Goal: Task Accomplishment & Management: Manage account settings

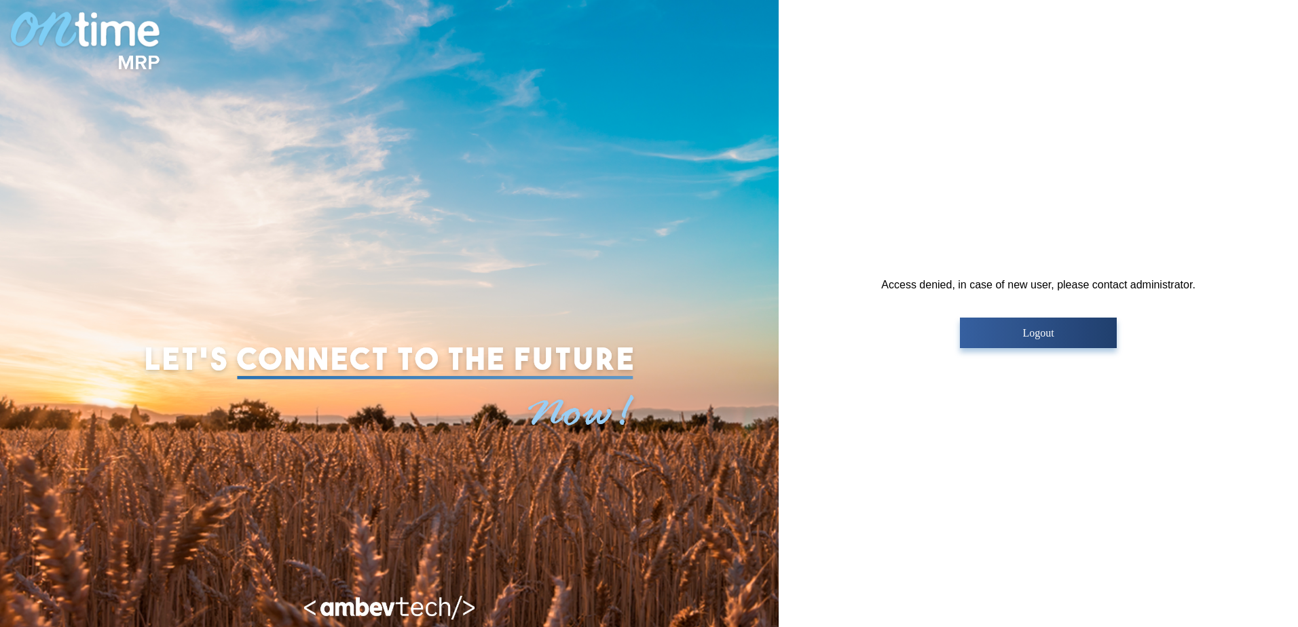
click at [1042, 334] on p "Logout" at bounding box center [1038, 333] width 149 height 12
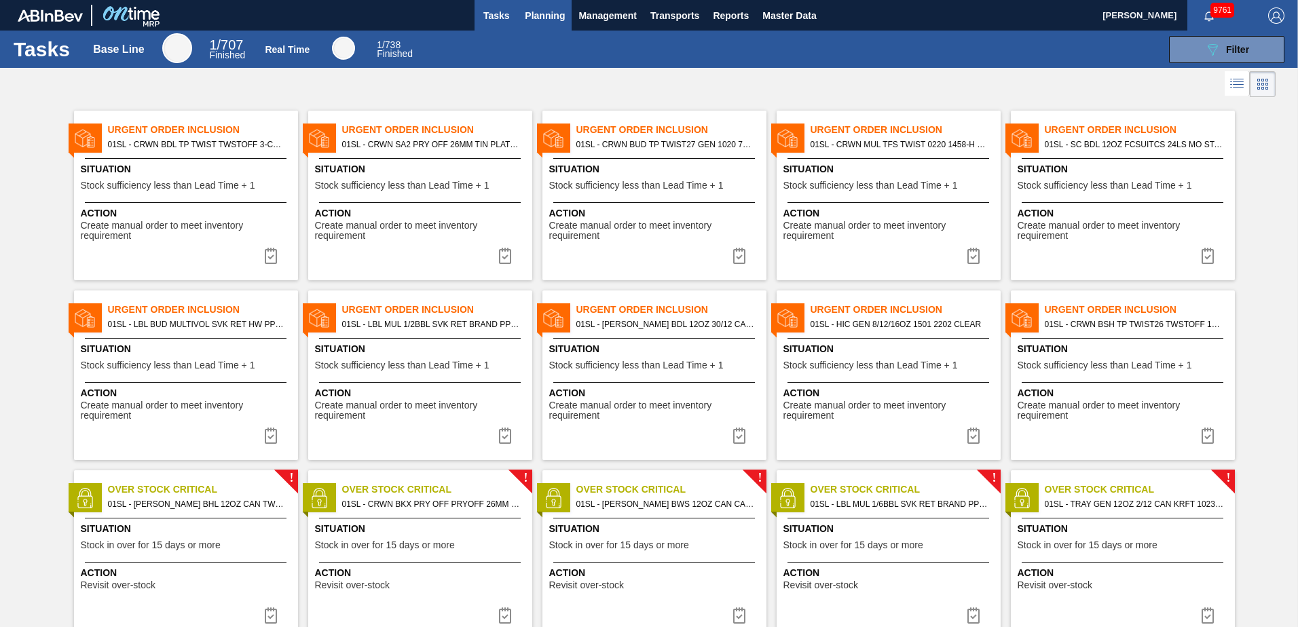
click at [539, 11] on span "Planning" at bounding box center [545, 15] width 40 height 16
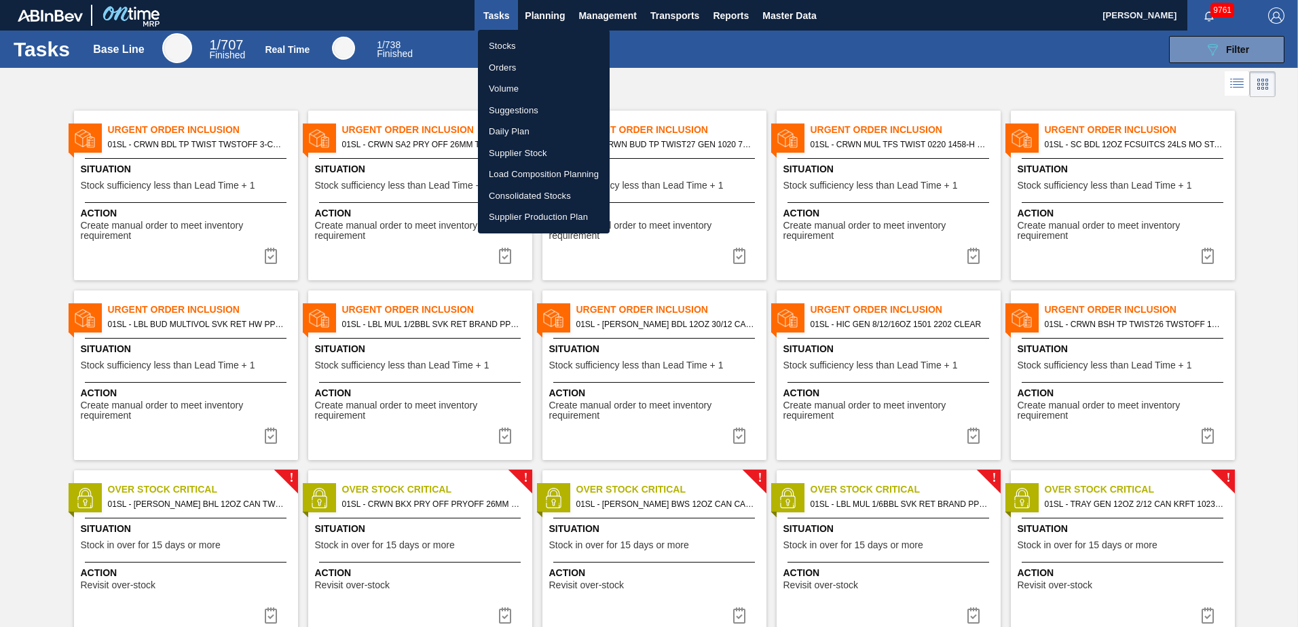
click at [512, 167] on li "Load Composition Planning" at bounding box center [544, 175] width 132 height 22
checkbox input "true"
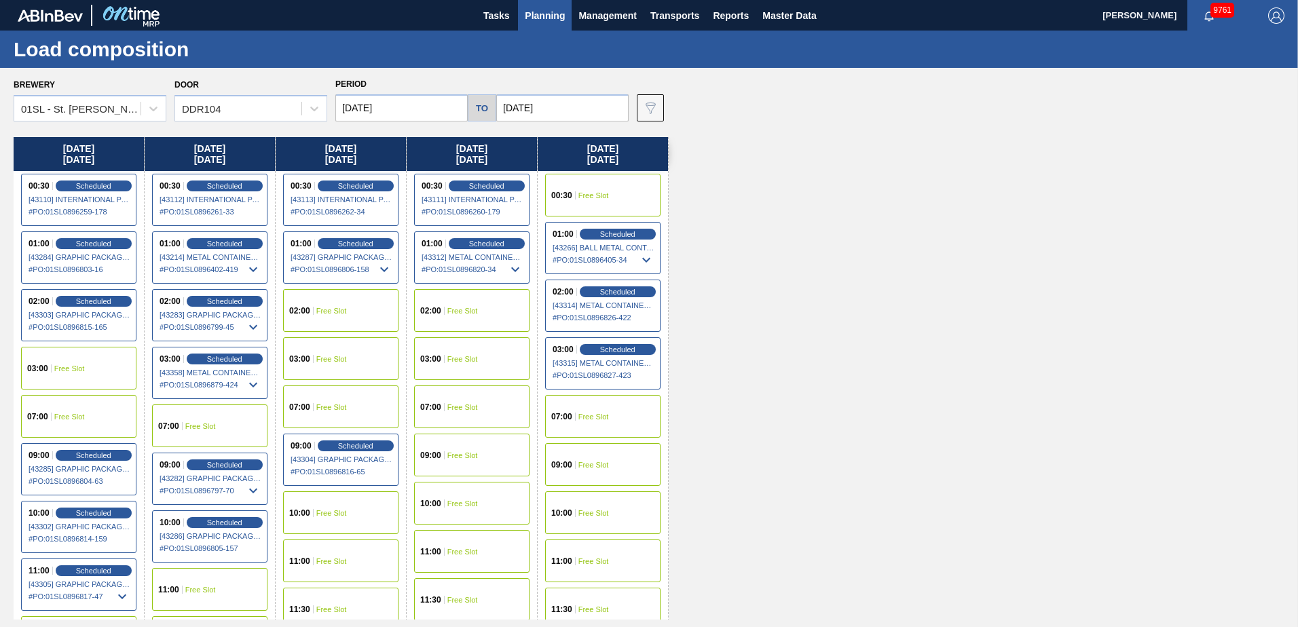
click at [540, 18] on span "Planning" at bounding box center [545, 15] width 40 height 16
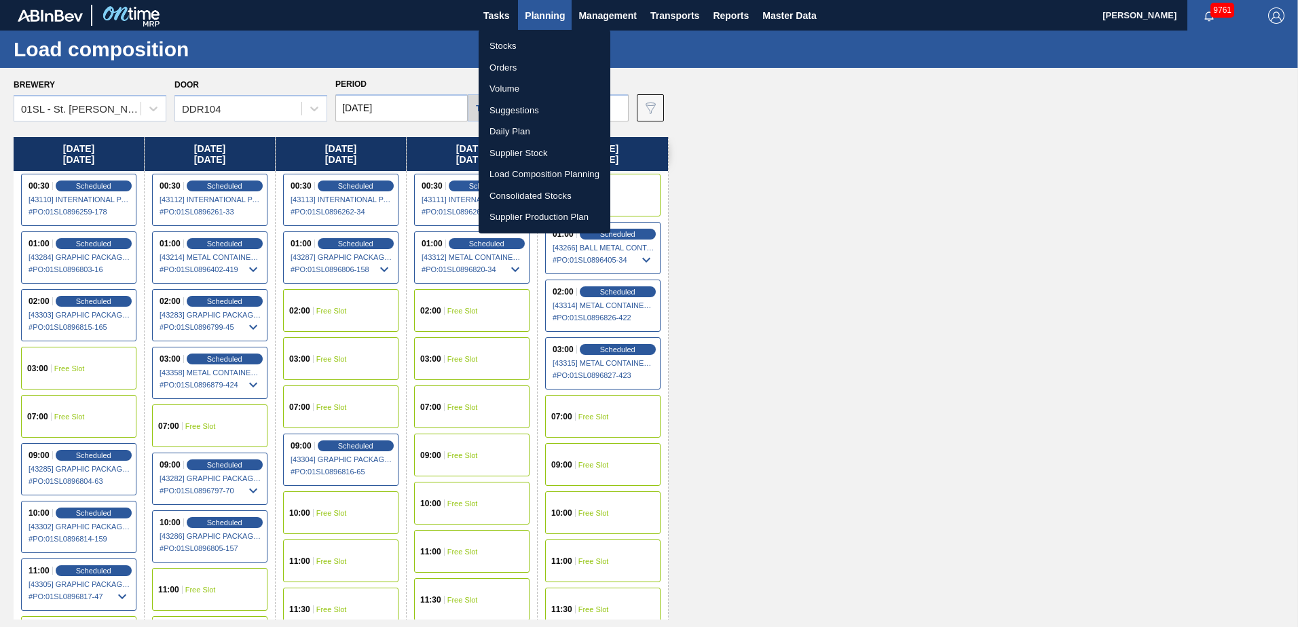
click at [514, 41] on li "Stocks" at bounding box center [545, 46] width 132 height 22
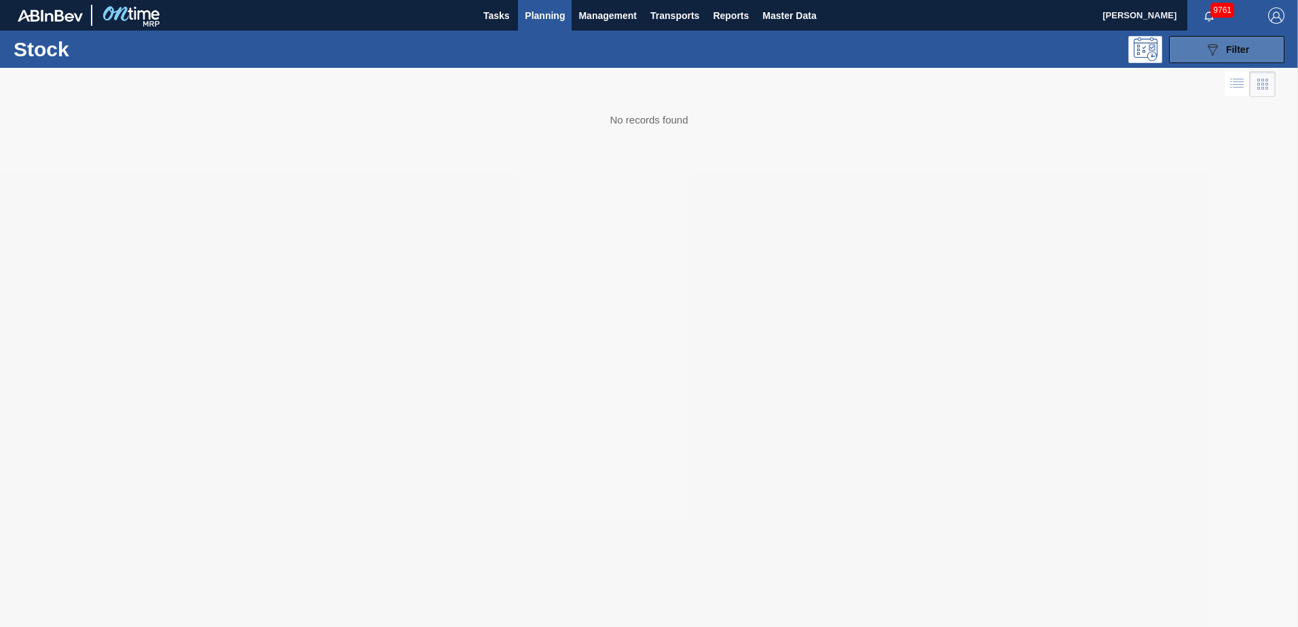
click at [1221, 45] on div "089F7B8B-B2A5-4AFE-B5C0-19BA573D28AC Filter" at bounding box center [1226, 49] width 45 height 16
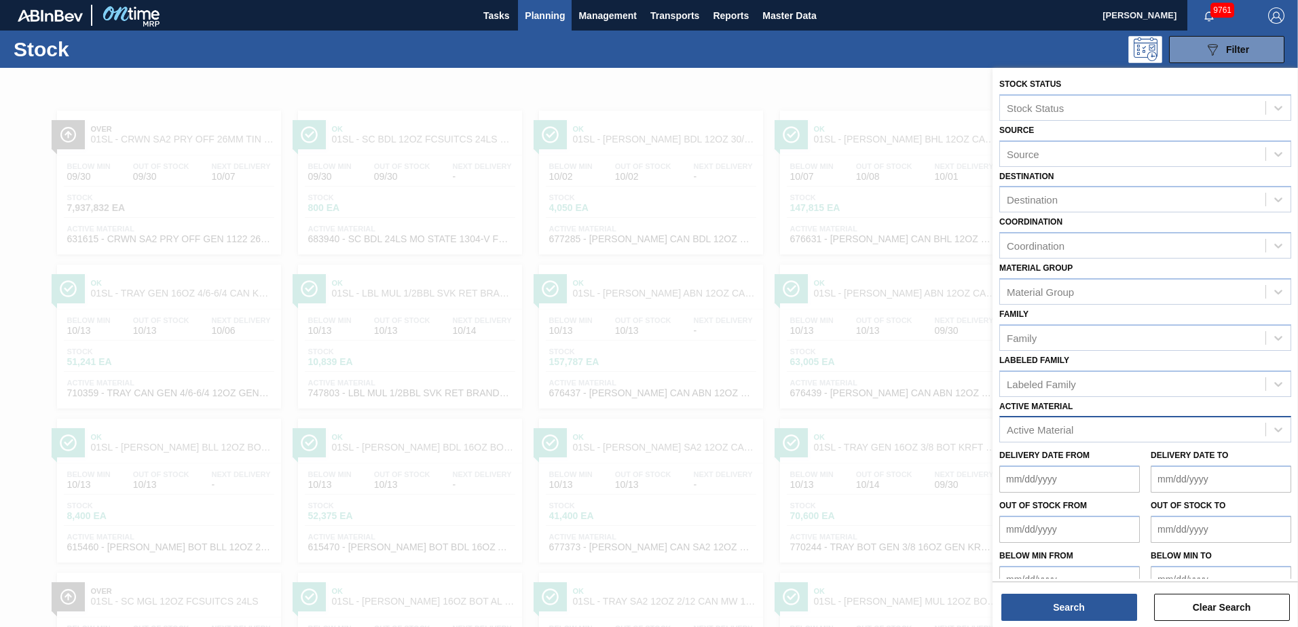
click at [1049, 430] on div "Active Material" at bounding box center [1040, 430] width 67 height 12
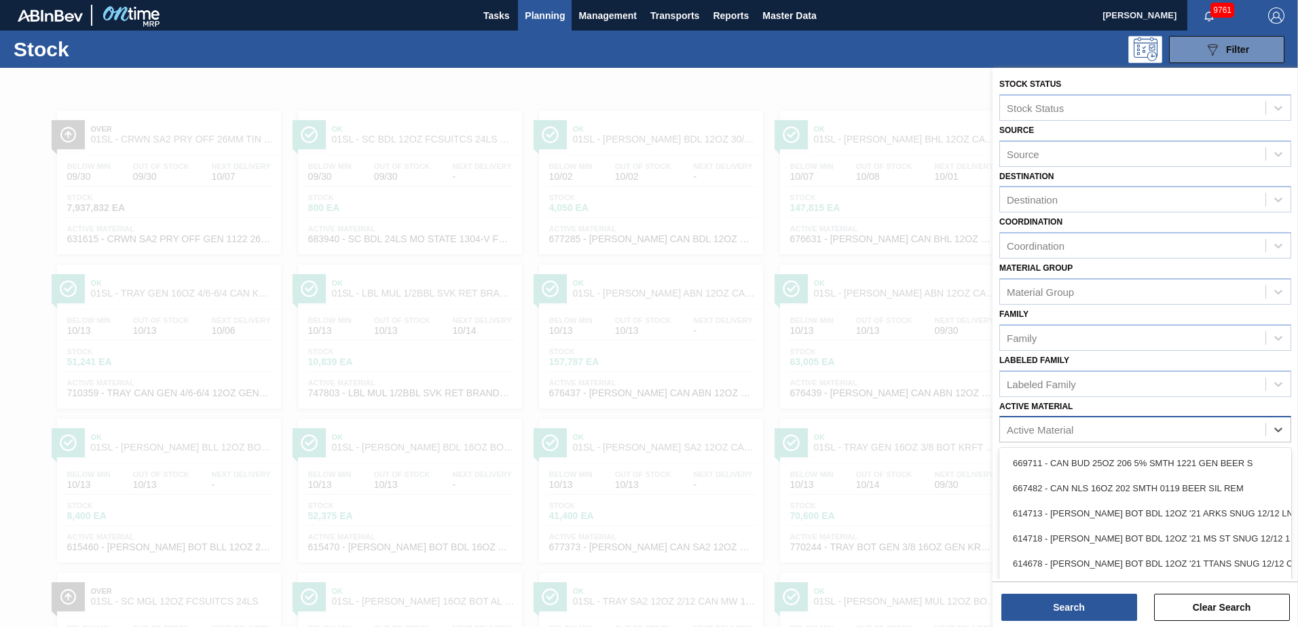
scroll to position [30, 0]
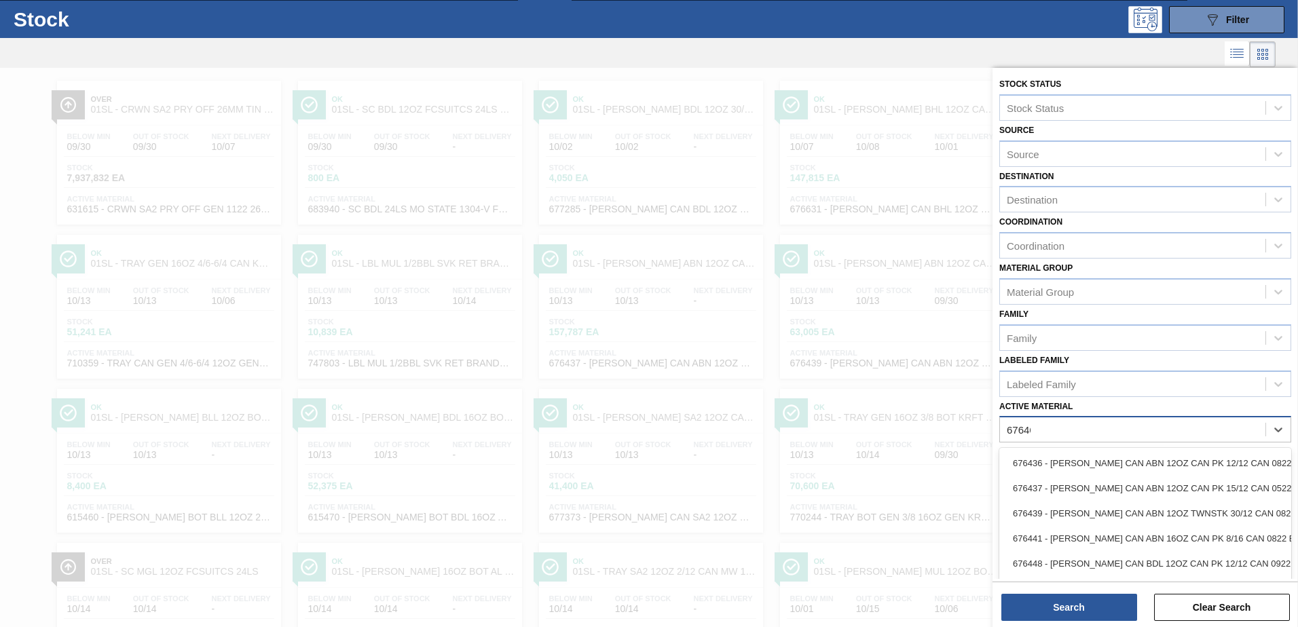
type Material "676468"
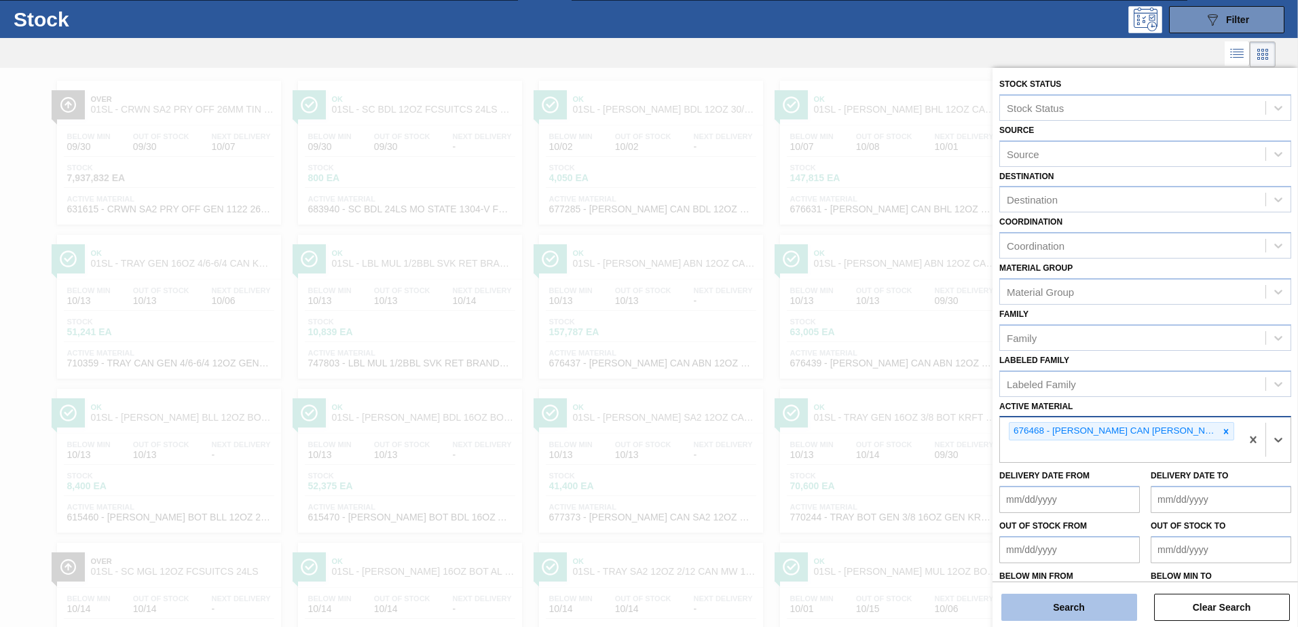
click at [1072, 597] on button "Search" at bounding box center [1069, 607] width 136 height 27
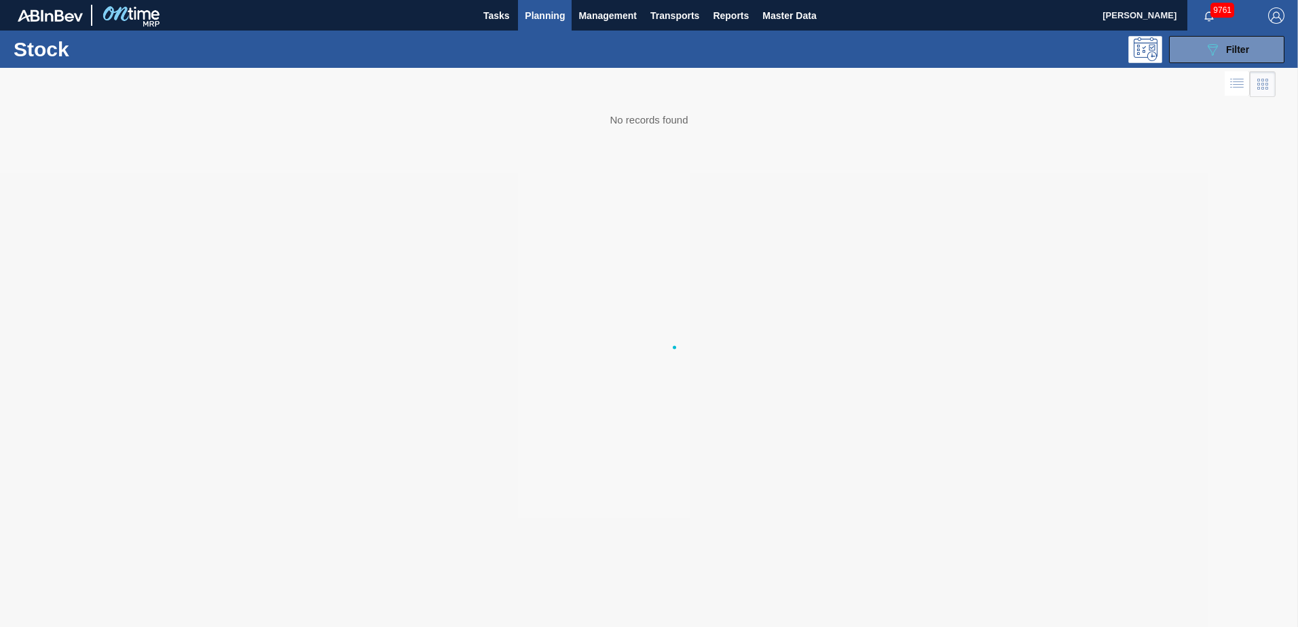
scroll to position [0, 0]
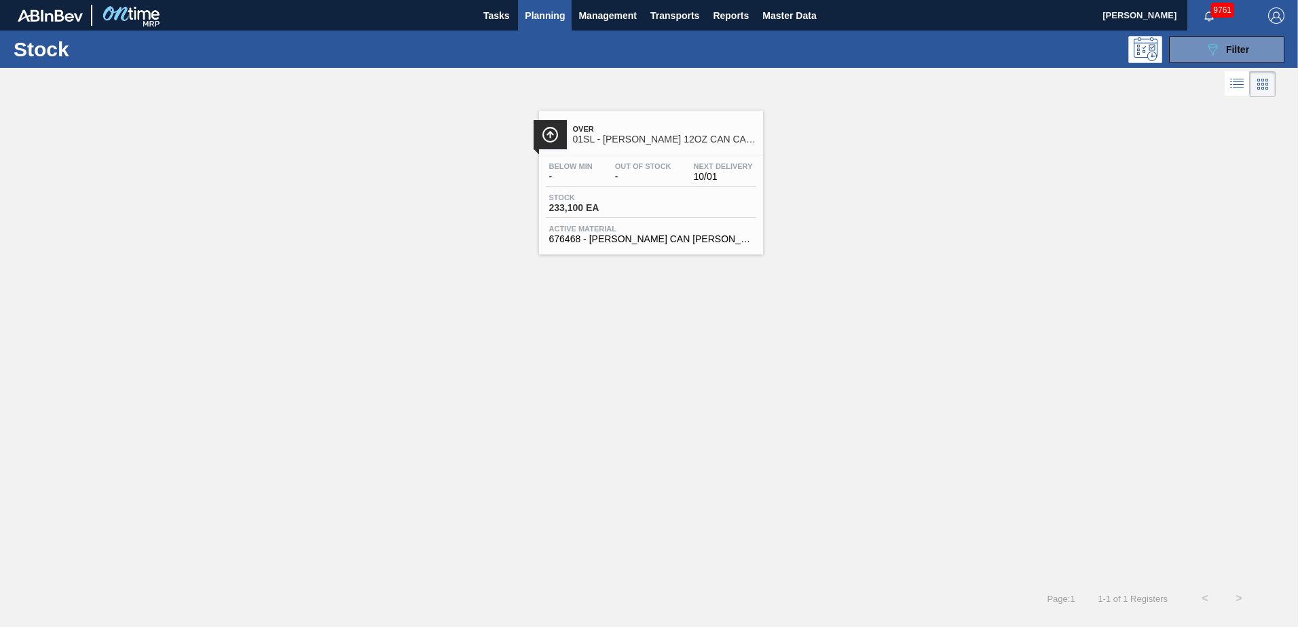
click at [620, 140] on span "01SL - [PERSON_NAME] 12OZ CAN CAN PK 12/12 CAN" at bounding box center [664, 139] width 183 height 10
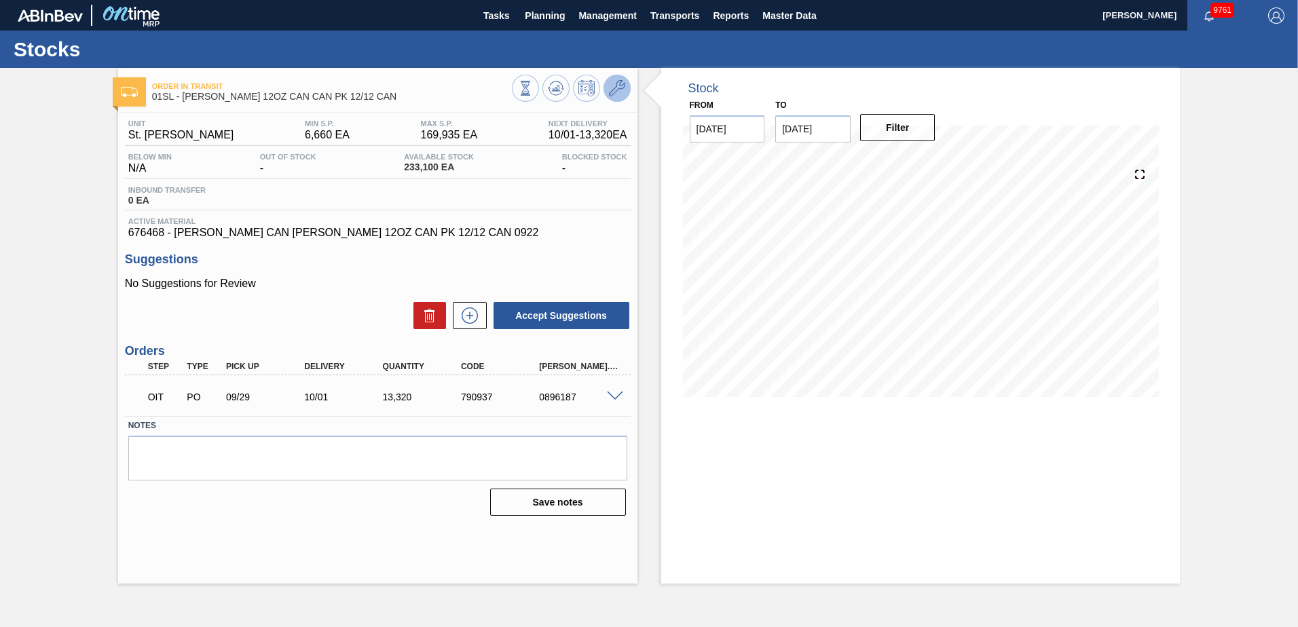
click at [607, 90] on button at bounding box center [617, 88] width 27 height 27
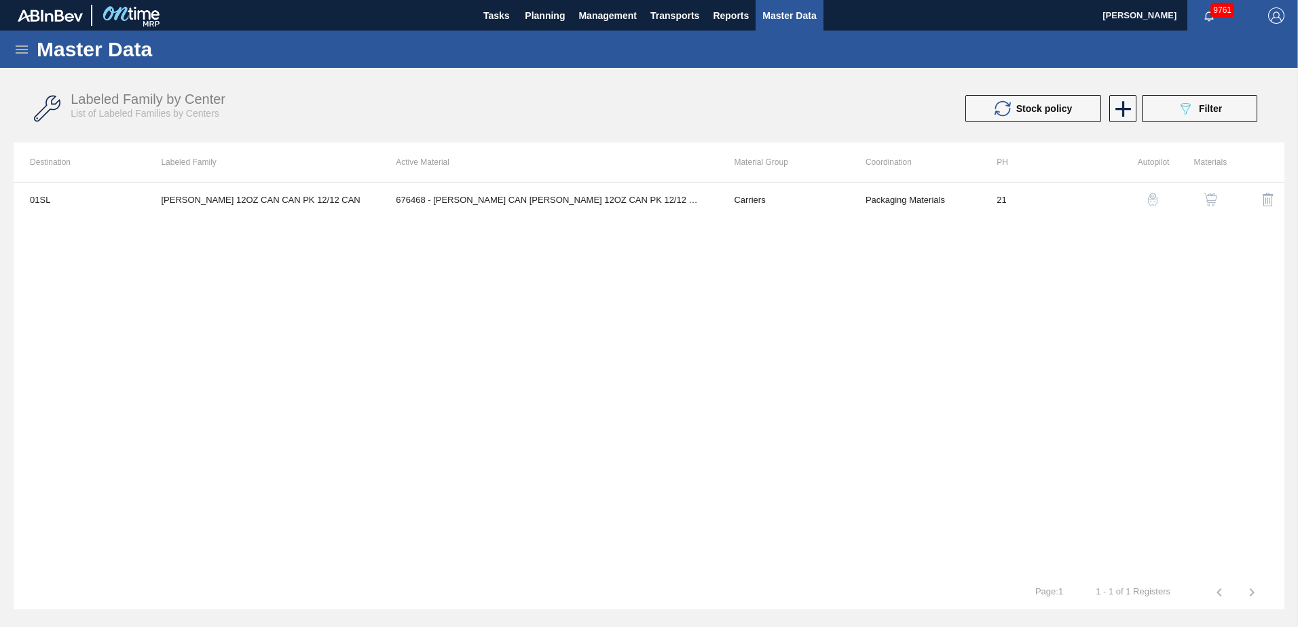
click at [532, 200] on td "676468 - [PERSON_NAME] CAN [PERSON_NAME] 12OZ CAN PK 12/12 CAN 0922" at bounding box center [549, 200] width 338 height 34
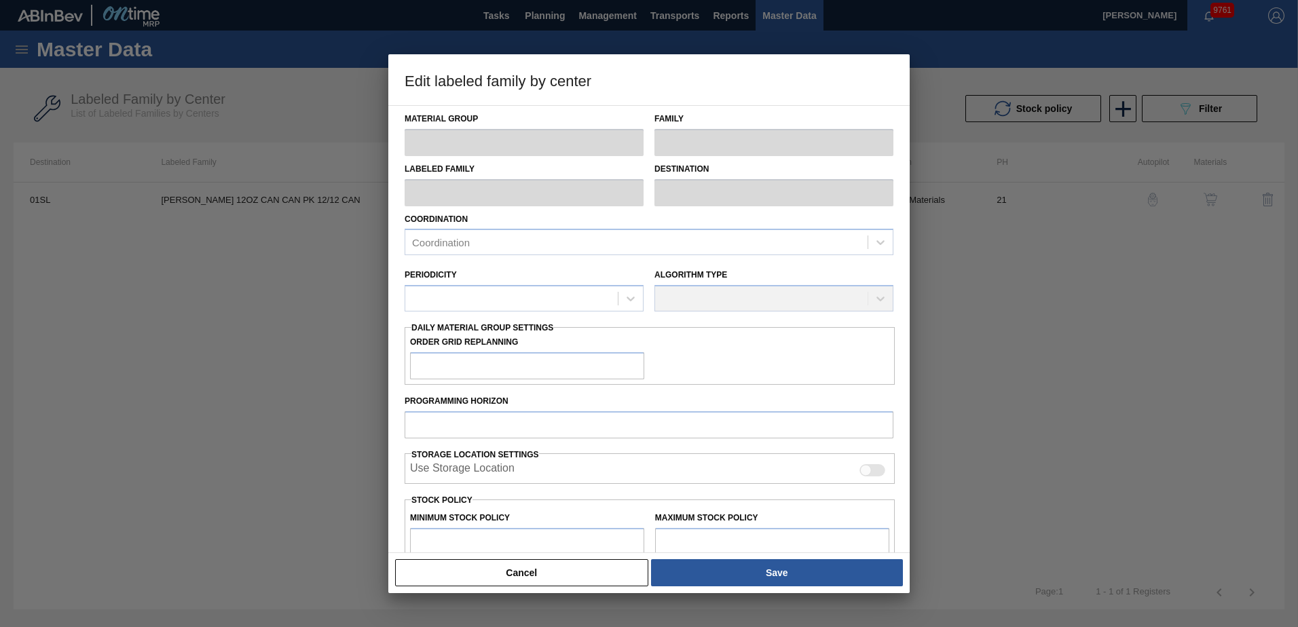
type input "Carriers"
type input "Can Carriers"
type input "[PERSON_NAME] 12OZ CAN CAN PK 12/12 CAN"
type input "01SL - St. [PERSON_NAME]"
type input "21"
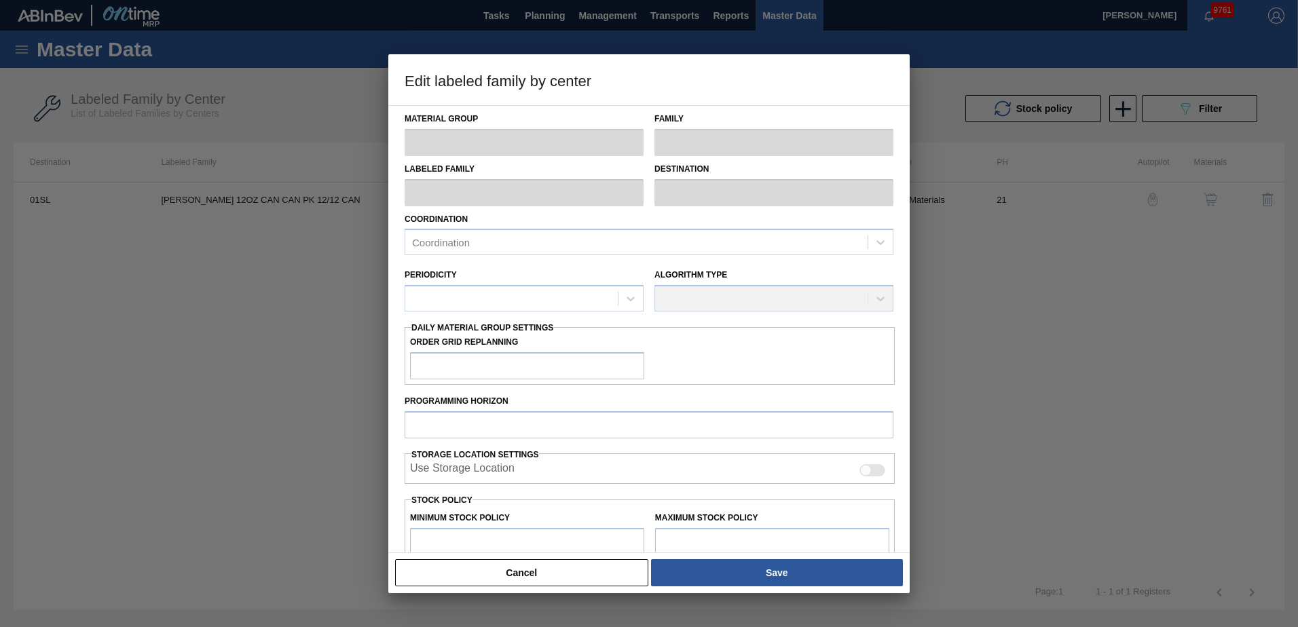
type input "6,660"
type input "169,935"
type input "10"
type input "22,988"
checkbox input "true"
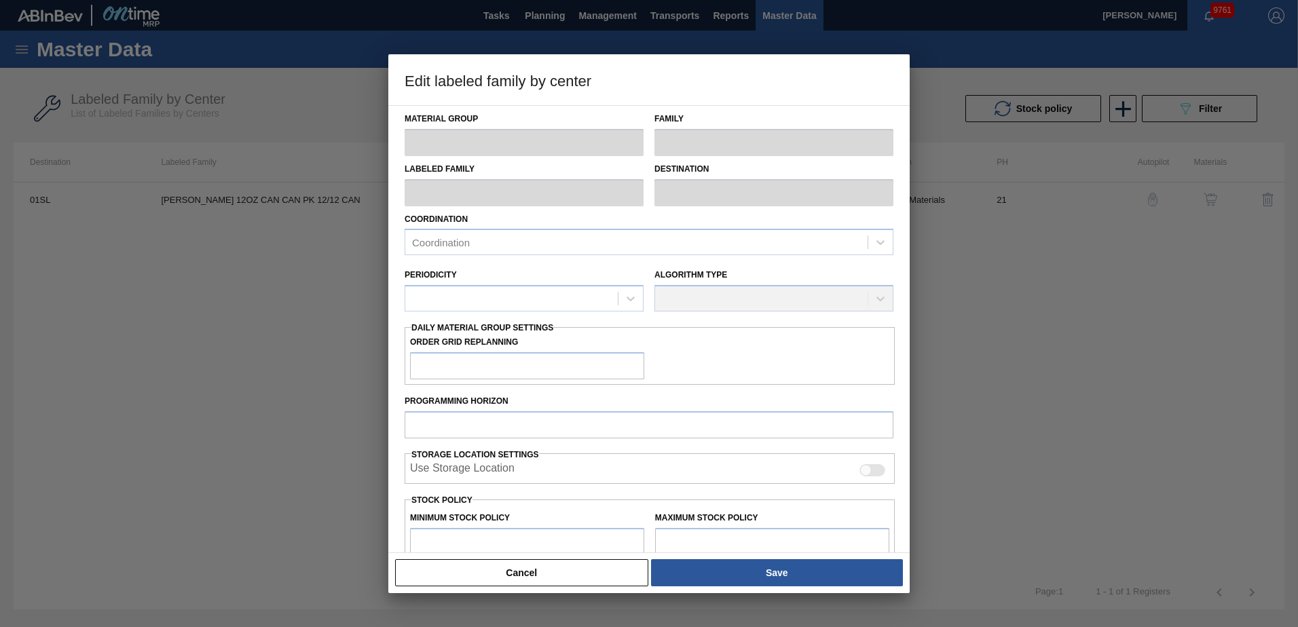
checkbox input "true"
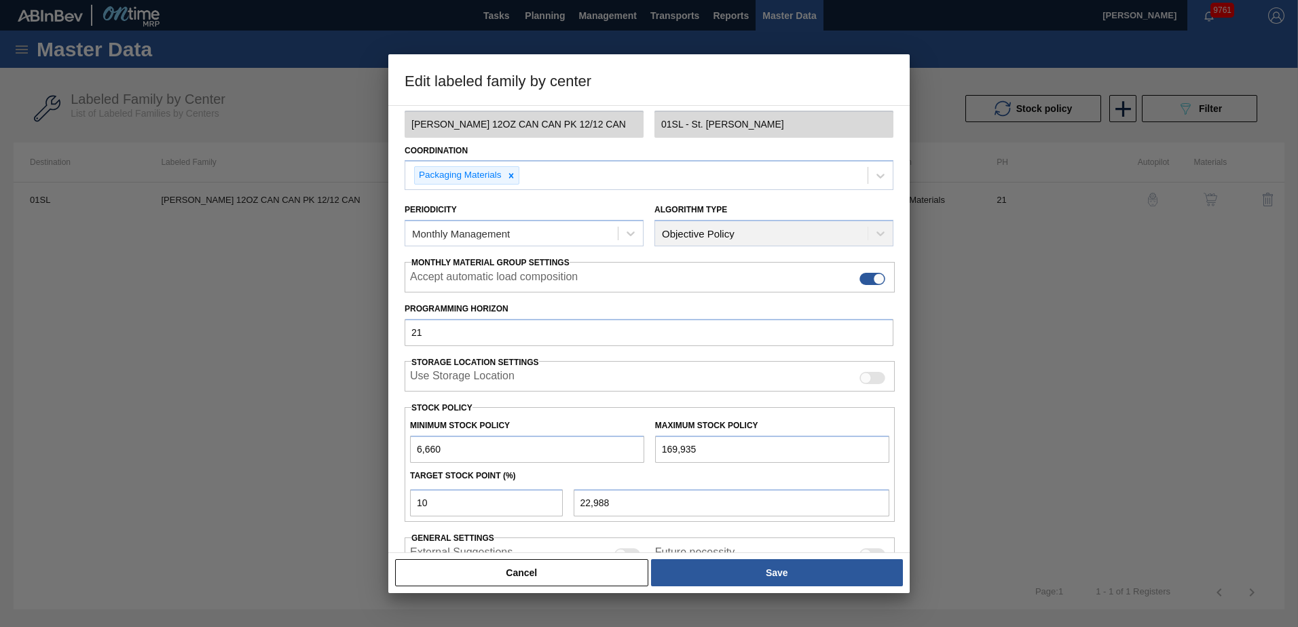
scroll to position [156, 0]
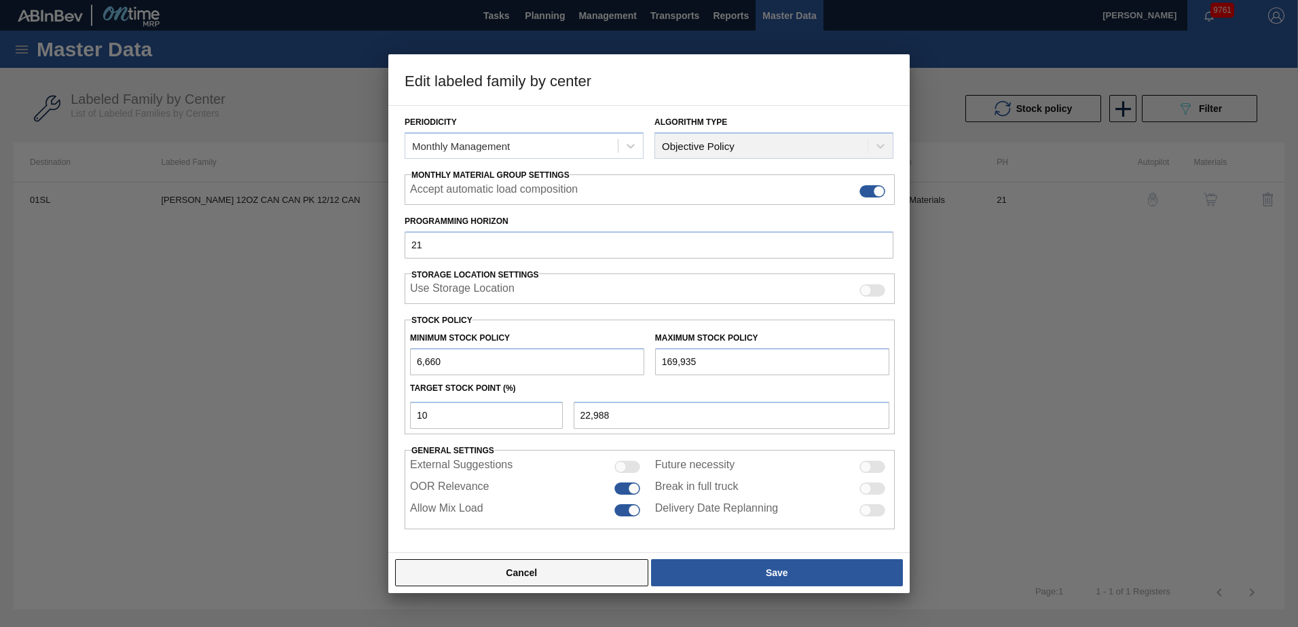
click at [525, 585] on button "Cancel" at bounding box center [521, 572] width 253 height 27
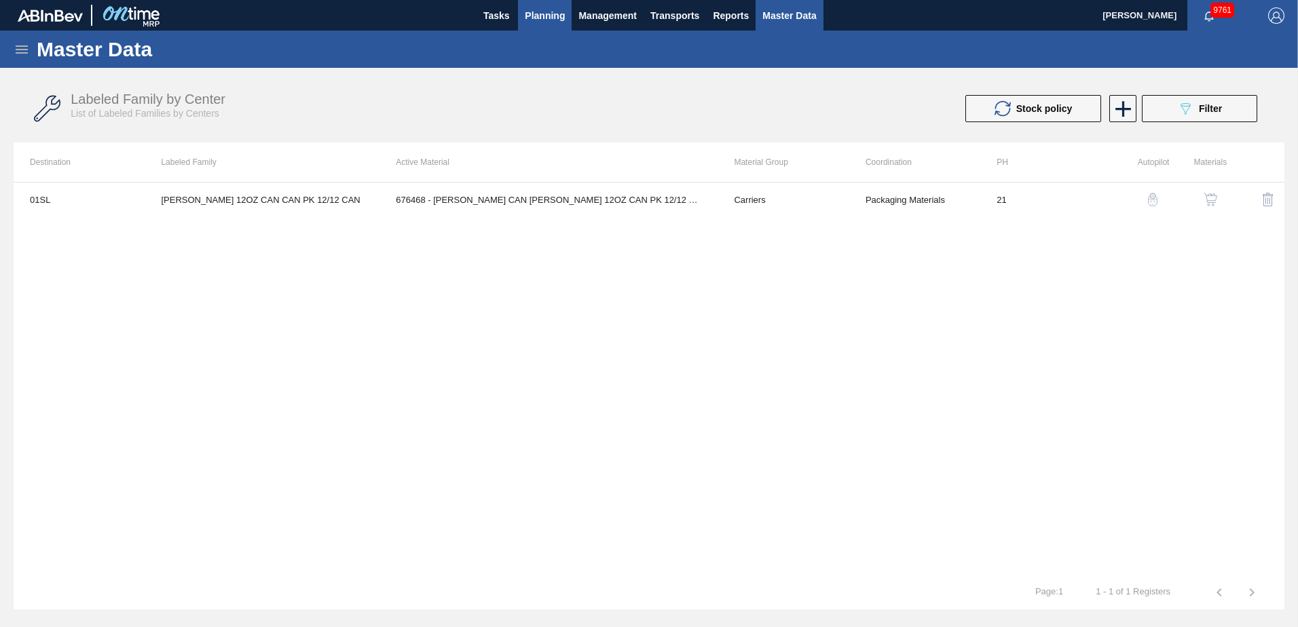
click at [536, 29] on button "Planning" at bounding box center [545, 15] width 54 height 31
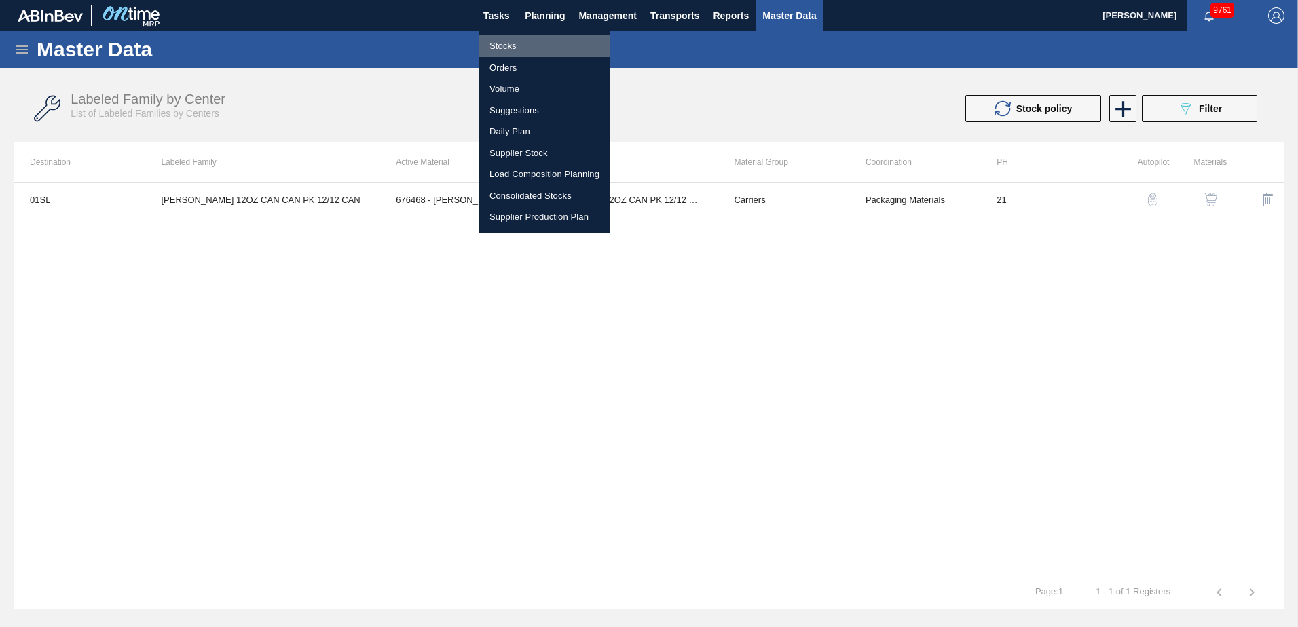
click at [513, 50] on li "Stocks" at bounding box center [545, 46] width 132 height 22
